Goal: Task Accomplishment & Management: Manage account settings

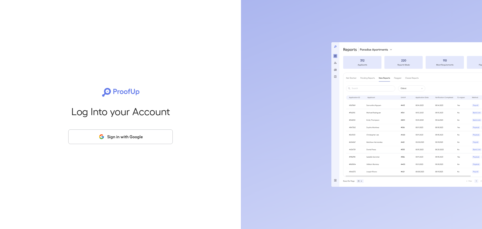
click at [116, 138] on button "Sign in with Google" at bounding box center [120, 136] width 104 height 15
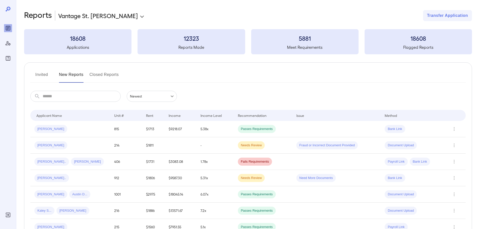
click at [45, 72] on button "Invited" at bounding box center [41, 77] width 23 height 12
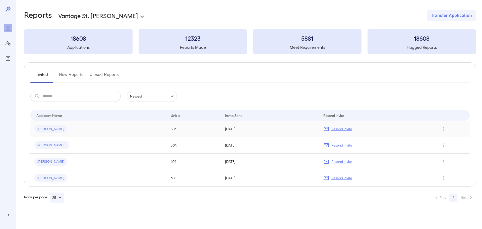
click at [344, 128] on p "Resend Invite" at bounding box center [341, 128] width 21 height 5
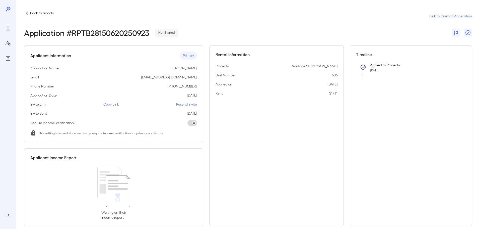
click at [190, 105] on p "Resend Invite" at bounding box center [186, 104] width 21 height 5
click at [191, 105] on p "Resend Invite" at bounding box center [186, 104] width 21 height 5
drag, startPoint x: 237, startPoint y: 22, endPoint x: 232, endPoint y: 18, distance: 6.2
click at [237, 22] on header "Back to reports Link to Resman Application Application # RPTB28150620250923 Not…" at bounding box center [248, 23] width 448 height 27
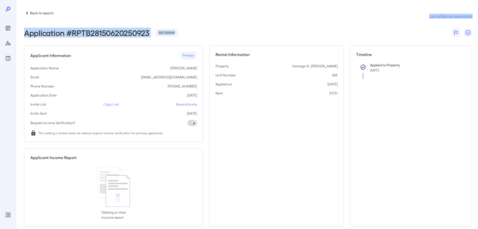
click at [230, 17] on div "Back to reports Link to Resman Application" at bounding box center [248, 16] width 448 height 12
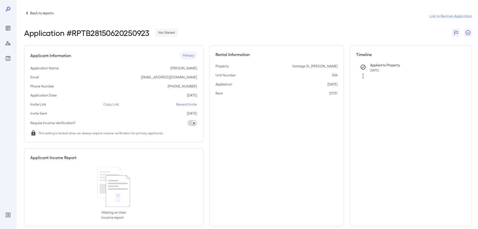
click at [34, 17] on div "Back to reports Link to Resman Application" at bounding box center [248, 16] width 448 height 12
click at [32, 14] on p "Back to reports" at bounding box center [42, 13] width 24 height 5
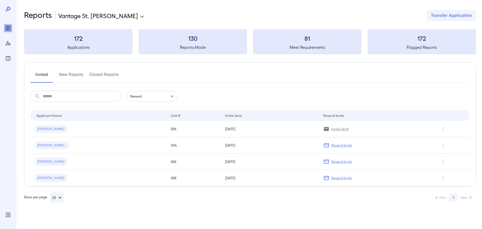
click at [76, 94] on input "text" at bounding box center [82, 96] width 78 height 11
click at [399, 195] on div "Rows per page 25 Prev 1 Next" at bounding box center [250, 197] width 452 height 10
